Goal: Book appointment/travel/reservation

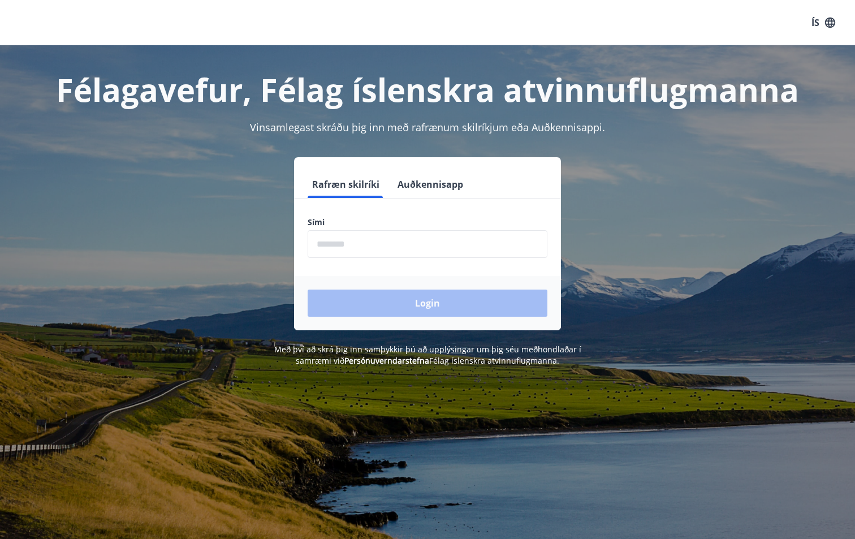
click at [381, 245] on input "phone" at bounding box center [428, 244] width 240 height 28
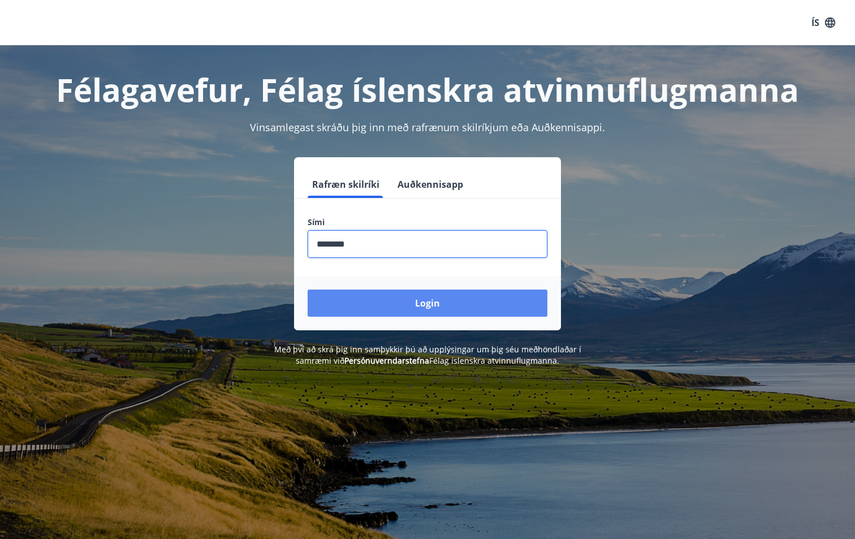
type input "********"
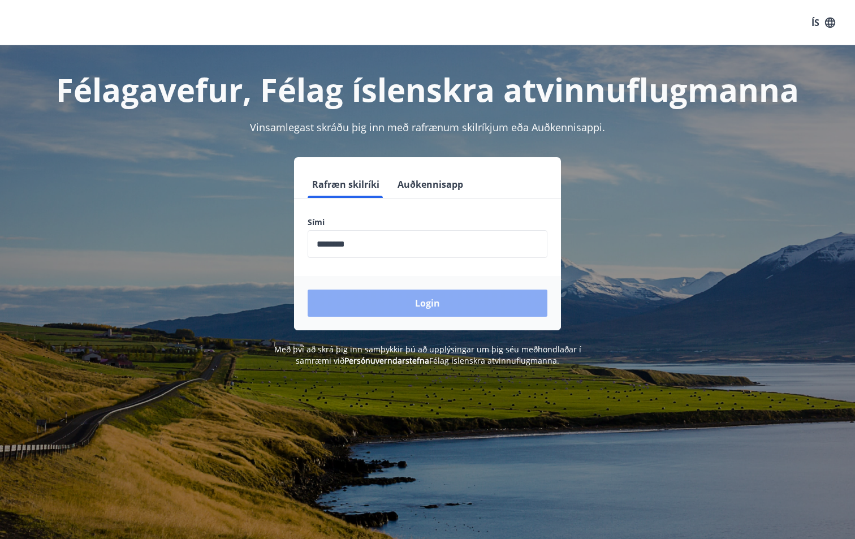
click at [408, 296] on button "Login" at bounding box center [428, 303] width 240 height 27
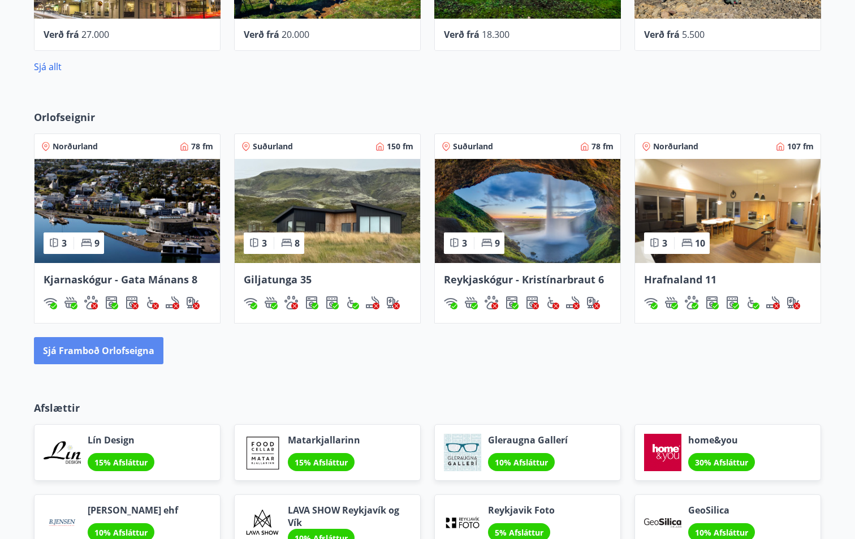
scroll to position [553, 0]
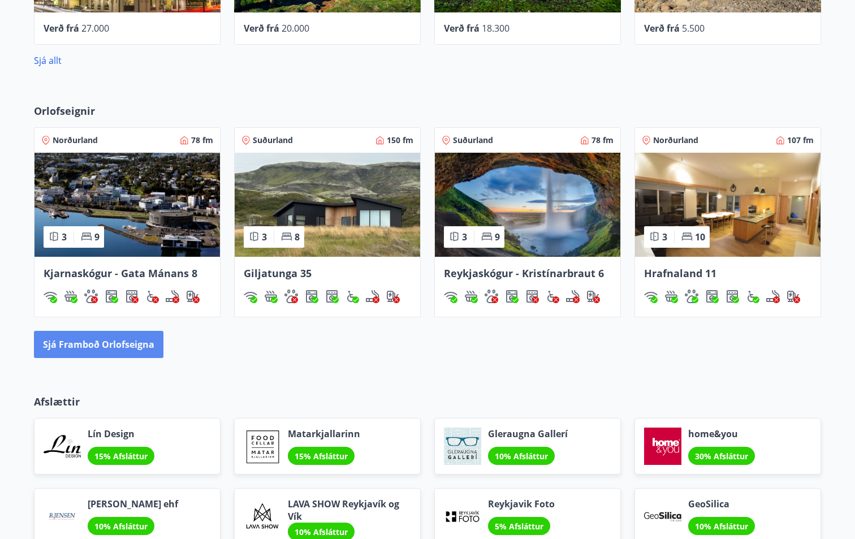
click at [106, 346] on button "Sjá framboð orlofseigna" at bounding box center [99, 344] width 130 height 27
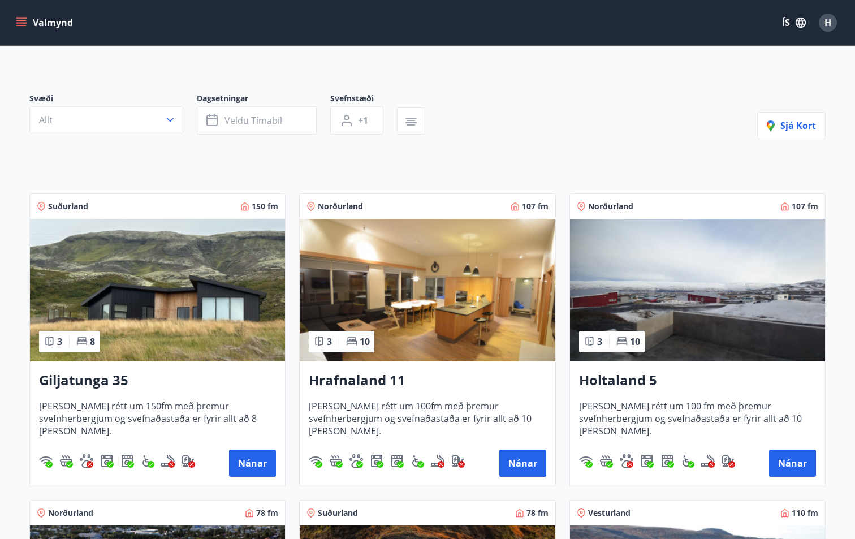
scroll to position [64, 0]
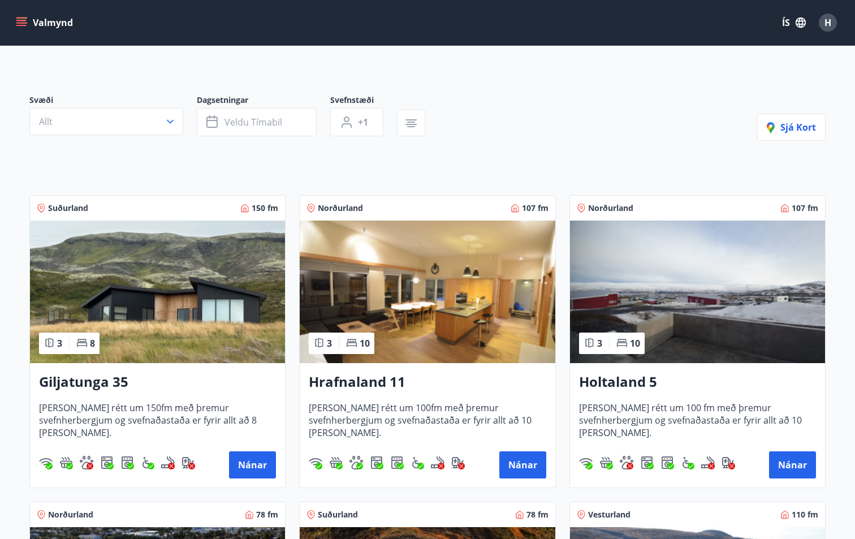
click at [451, 323] on img at bounding box center [427, 292] width 255 height 143
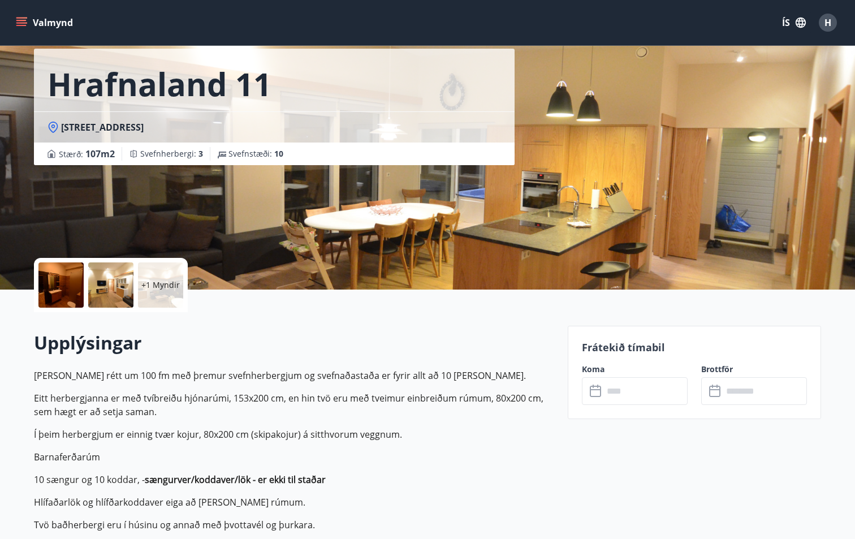
scroll to position [50, 0]
click at [665, 387] on input "text" at bounding box center [645, 391] width 84 height 28
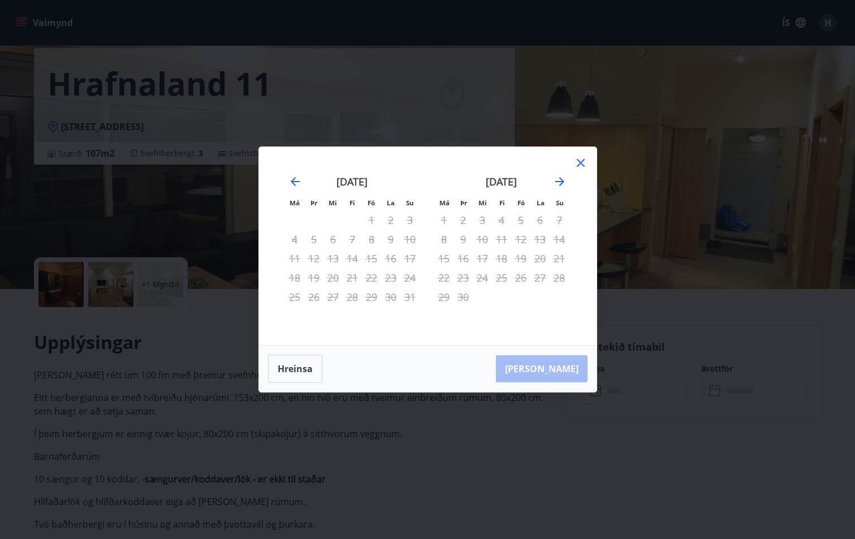
click at [581, 161] on icon at bounding box center [581, 163] width 14 height 14
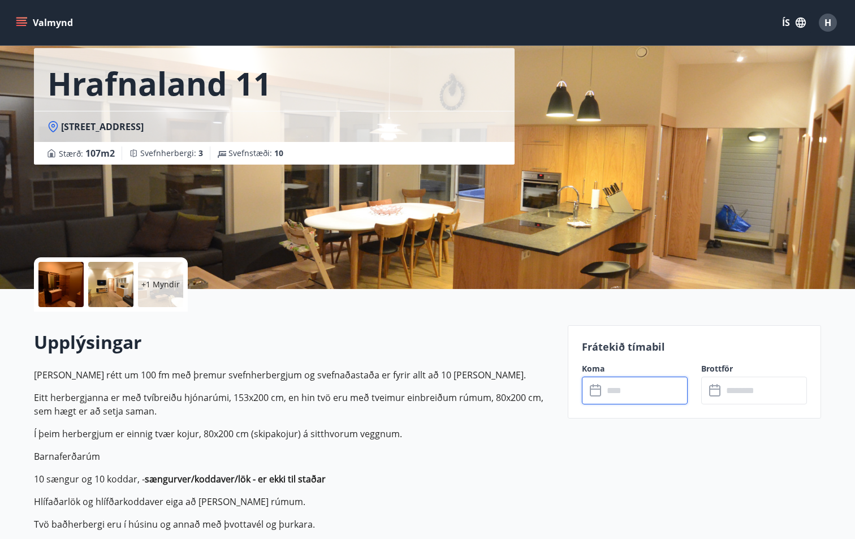
click at [621, 392] on input "text" at bounding box center [645, 391] width 84 height 28
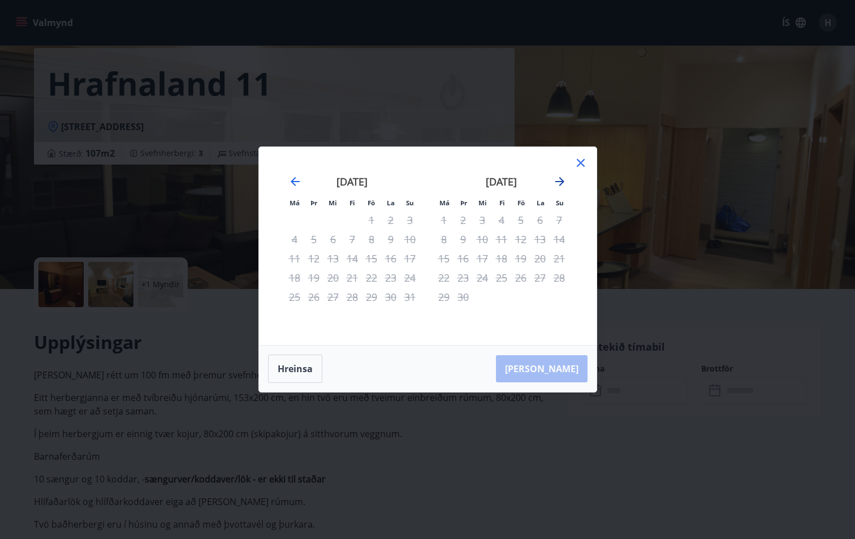
click at [559, 180] on icon "Move forward to switch to the next month." at bounding box center [560, 182] width 14 height 14
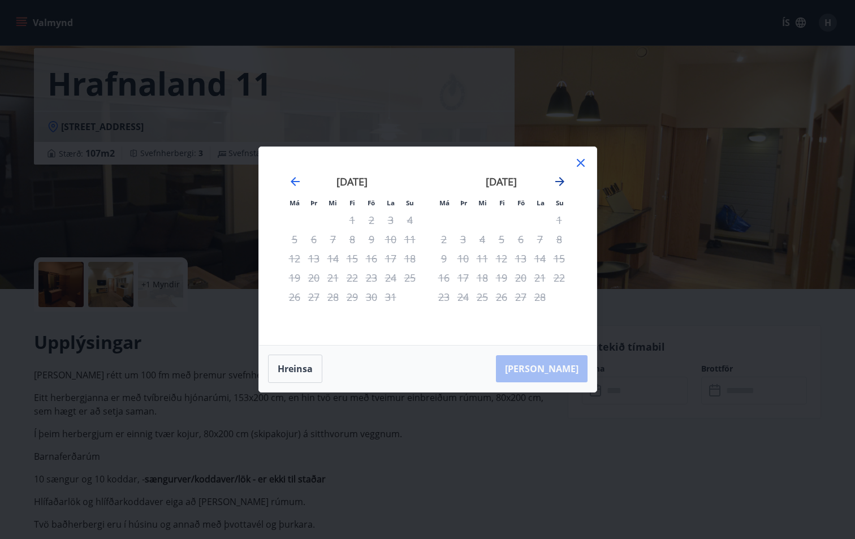
click at [559, 180] on icon "Move forward to switch to the next month." at bounding box center [560, 182] width 14 height 14
click at [579, 161] on icon at bounding box center [581, 163] width 8 height 8
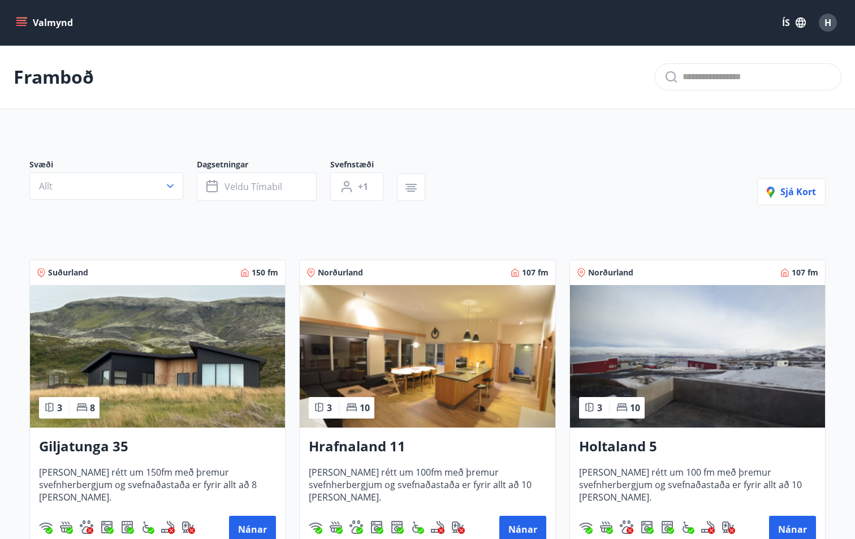
click at [681, 369] on img at bounding box center [697, 356] width 255 height 143
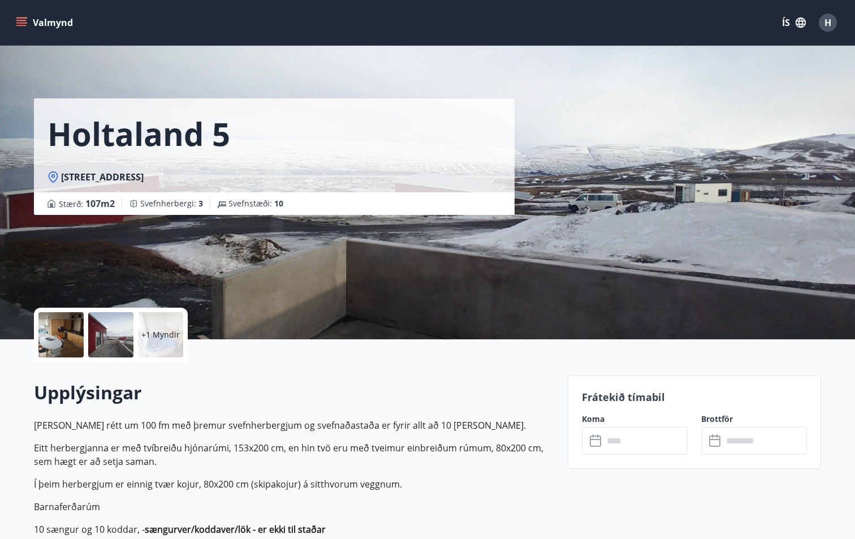
click at [653, 442] on input "text" at bounding box center [645, 441] width 84 height 28
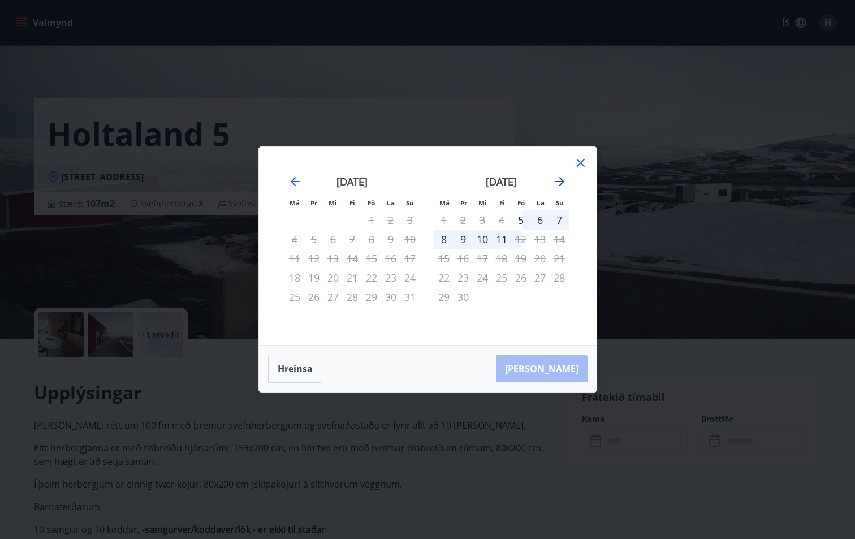
click at [563, 179] on icon "Move forward to switch to the next month." at bounding box center [560, 182] width 14 height 14
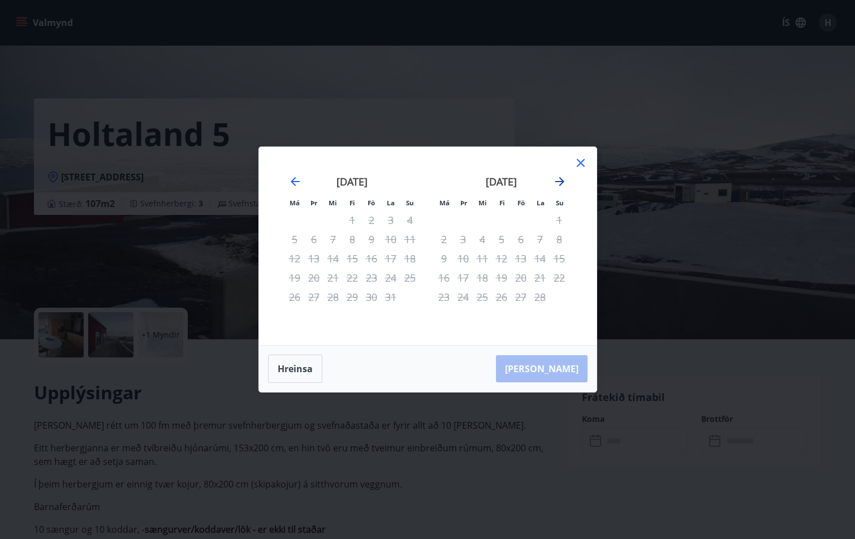
click at [563, 179] on icon "Move forward to switch to the next month." at bounding box center [560, 182] width 14 height 14
click at [577, 162] on icon at bounding box center [581, 163] width 14 height 14
